Goal: Information Seeking & Learning: Learn about a topic

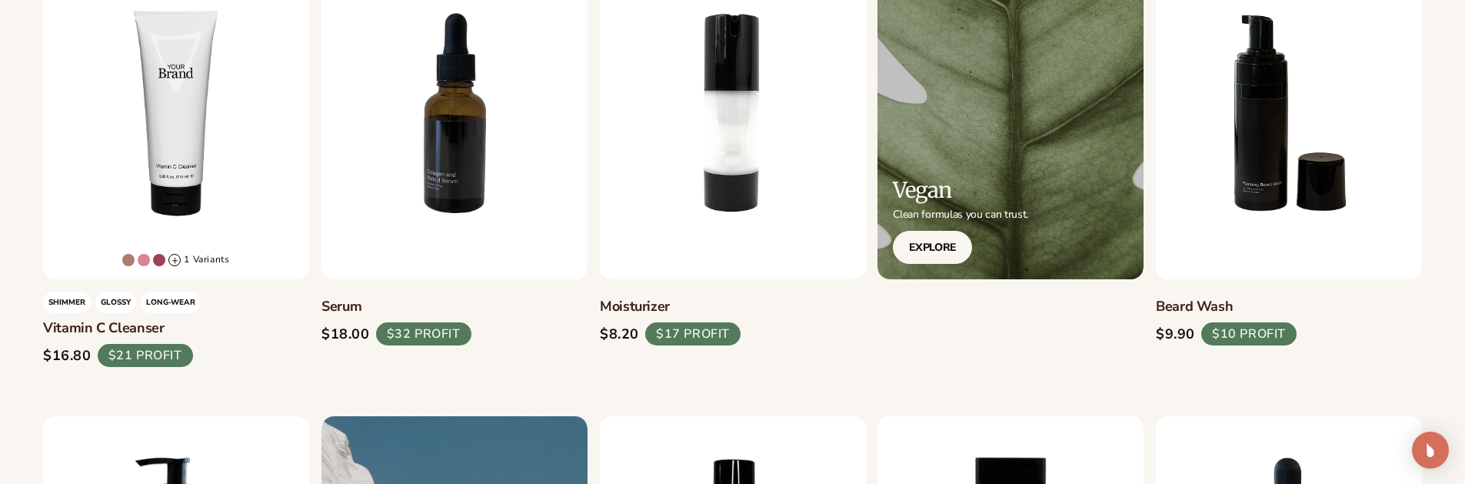
scroll to position [631, 0]
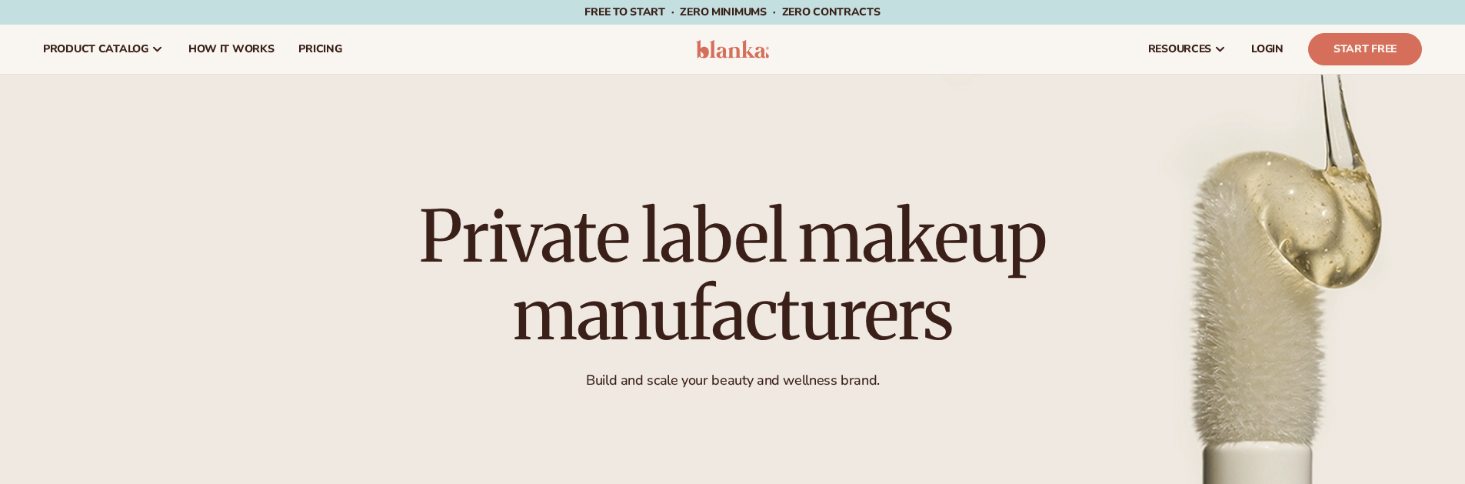
scroll to position [631, 0]
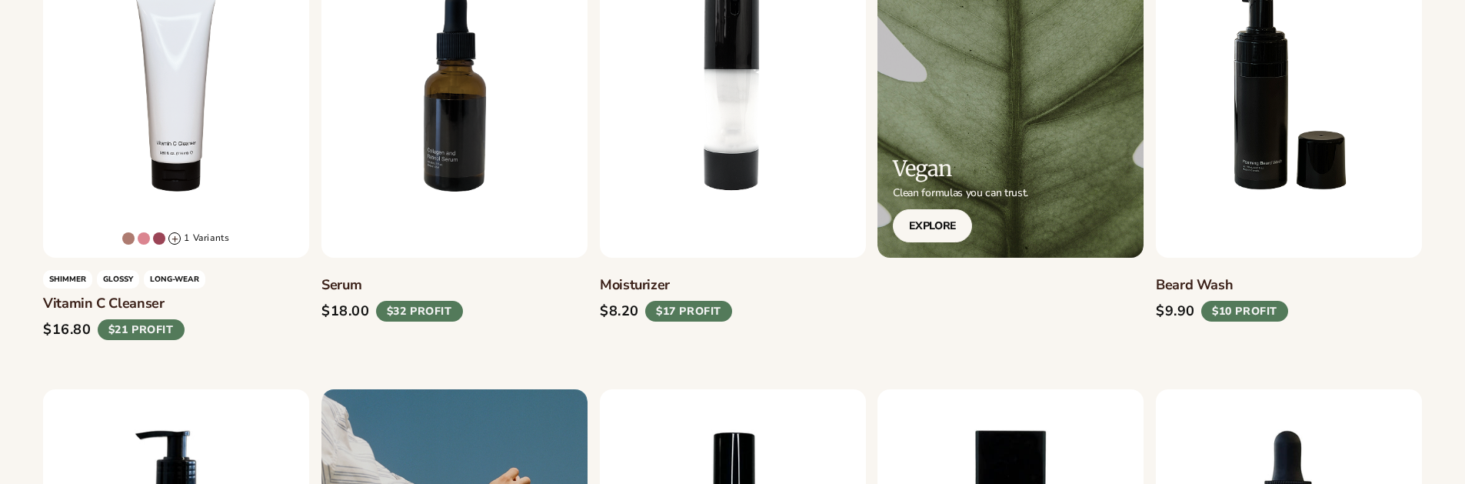
scroll to position [631, 0]
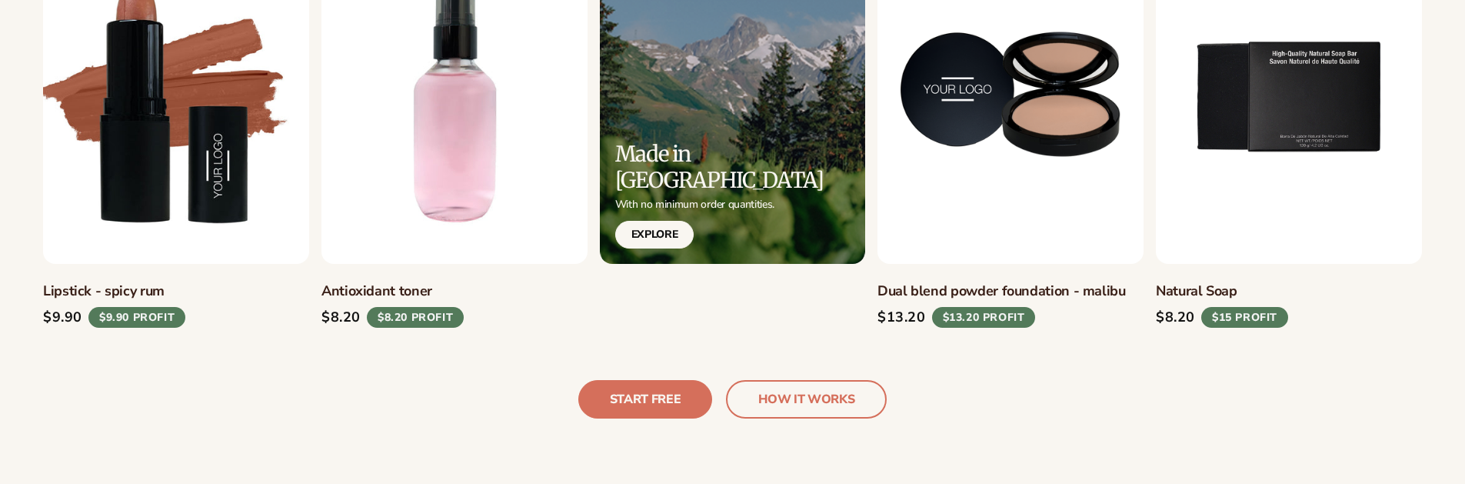
scroll to position [2092, 0]
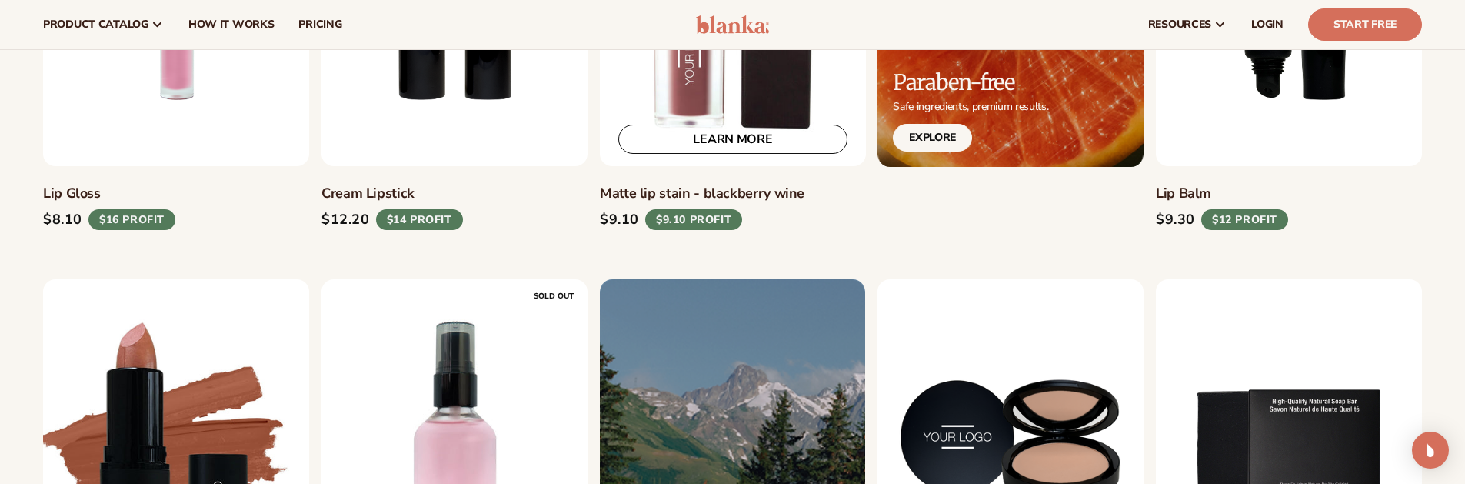
scroll to position [1630, 0]
